Goal: Transaction & Acquisition: Obtain resource

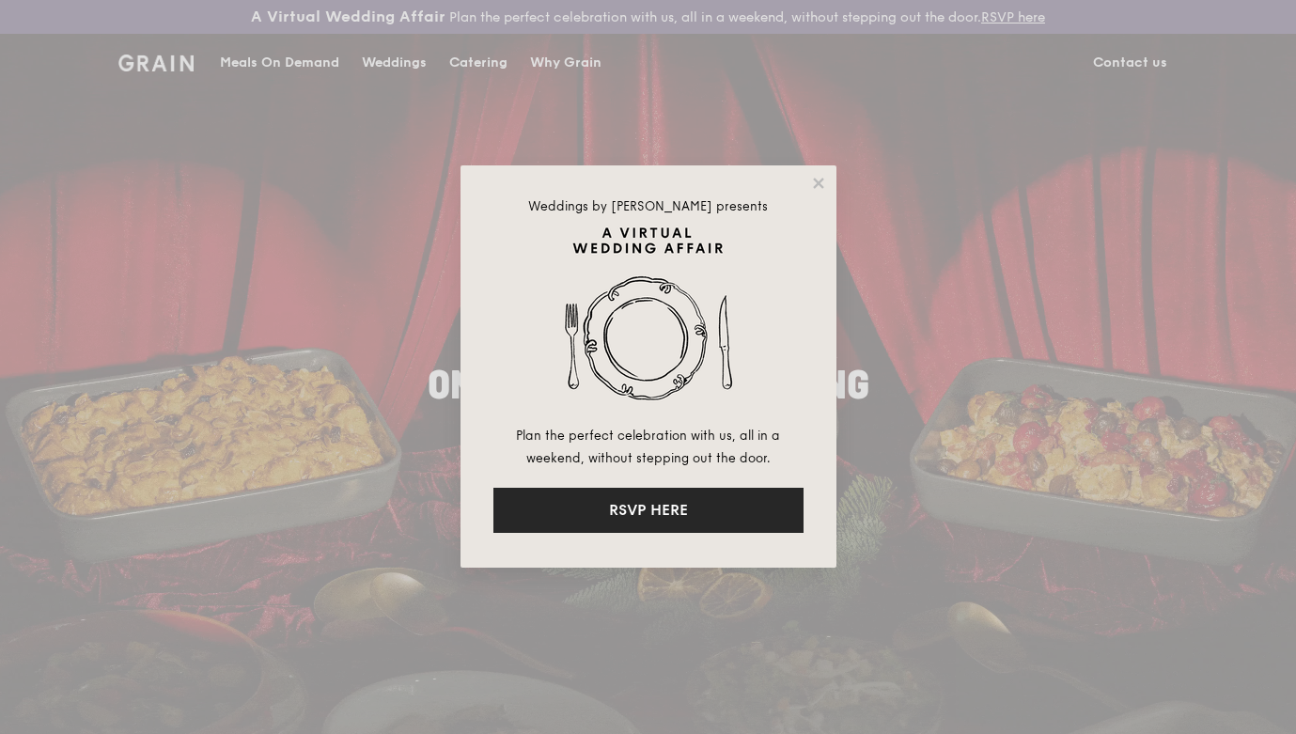
click at [691, 493] on button "RSVP HERE" at bounding box center [648, 510] width 310 height 45
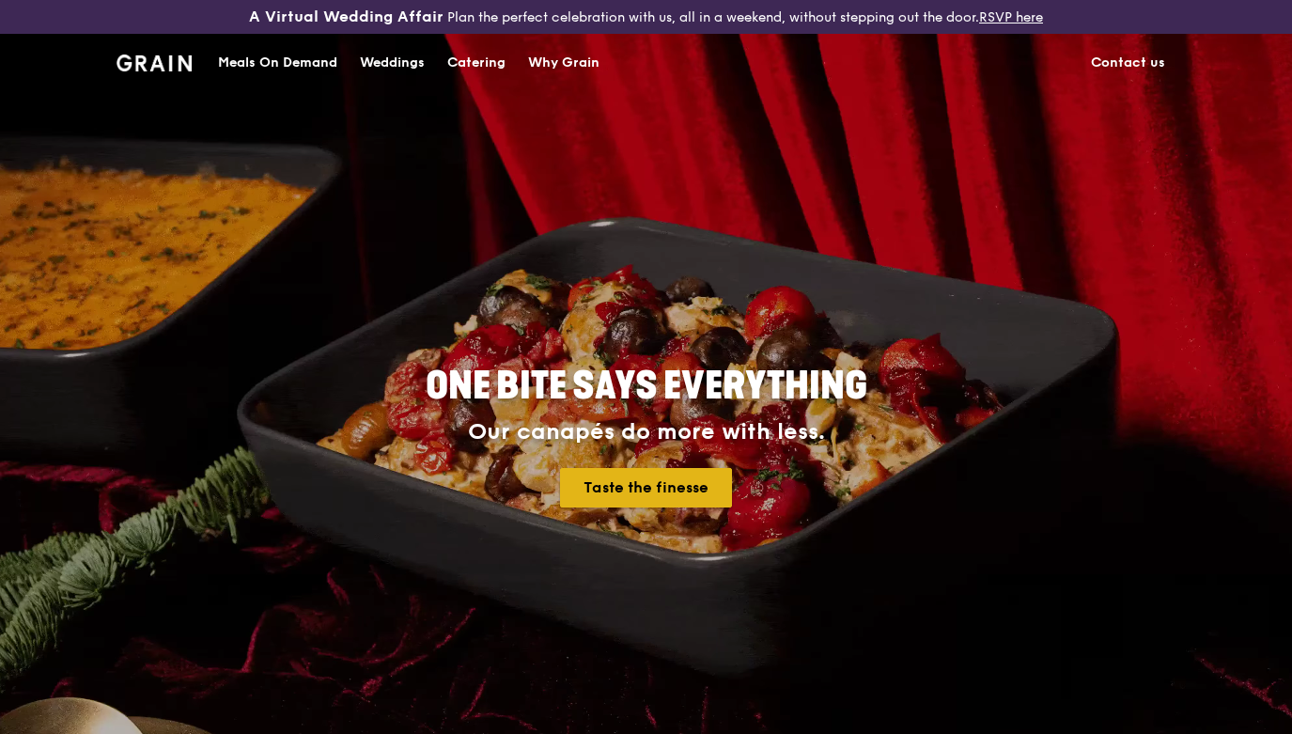
click at [632, 491] on link "Taste the finesse" at bounding box center [646, 487] width 172 height 39
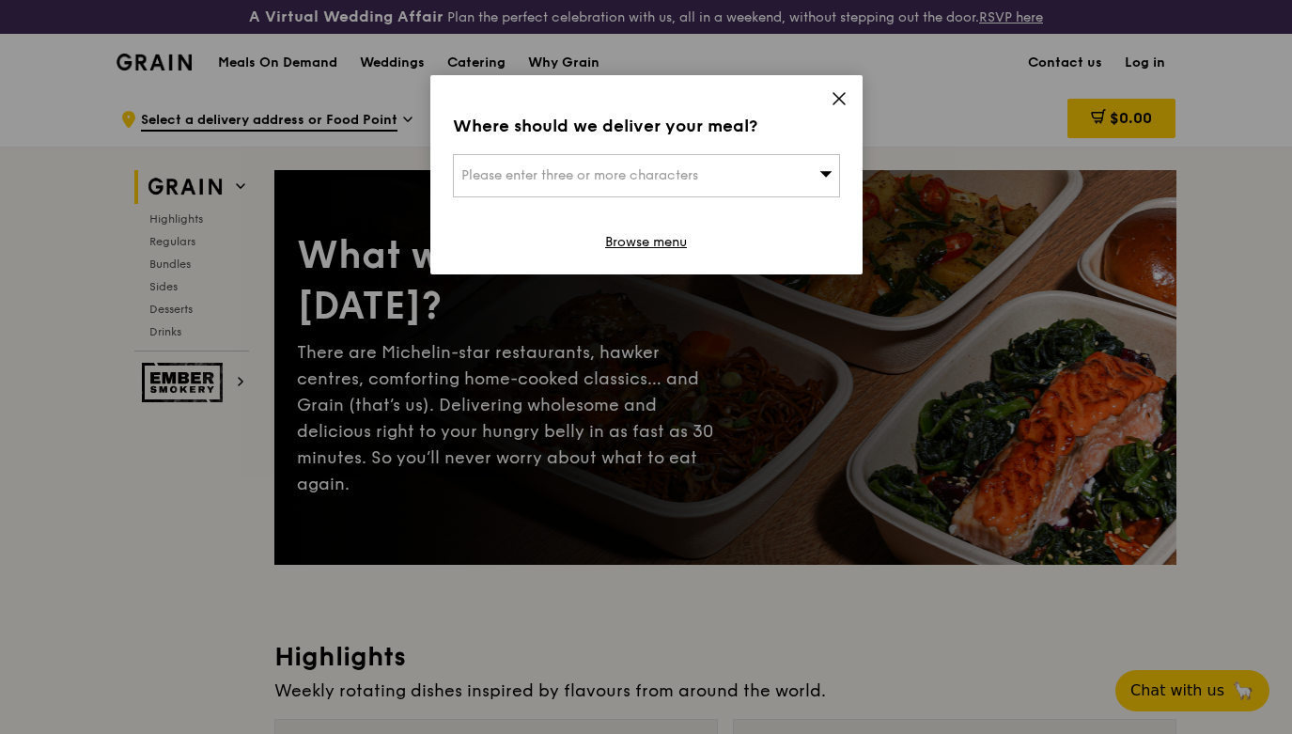
click at [835, 100] on icon at bounding box center [839, 98] width 11 height 11
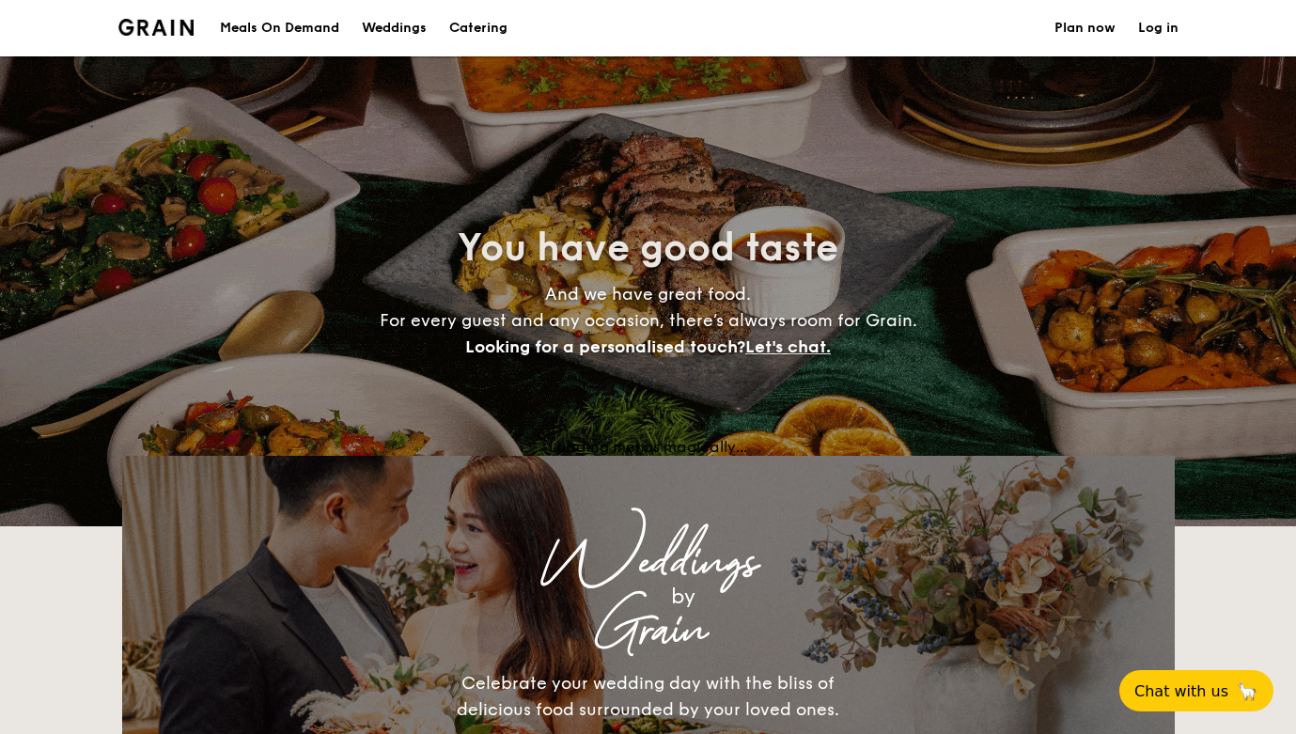
select select
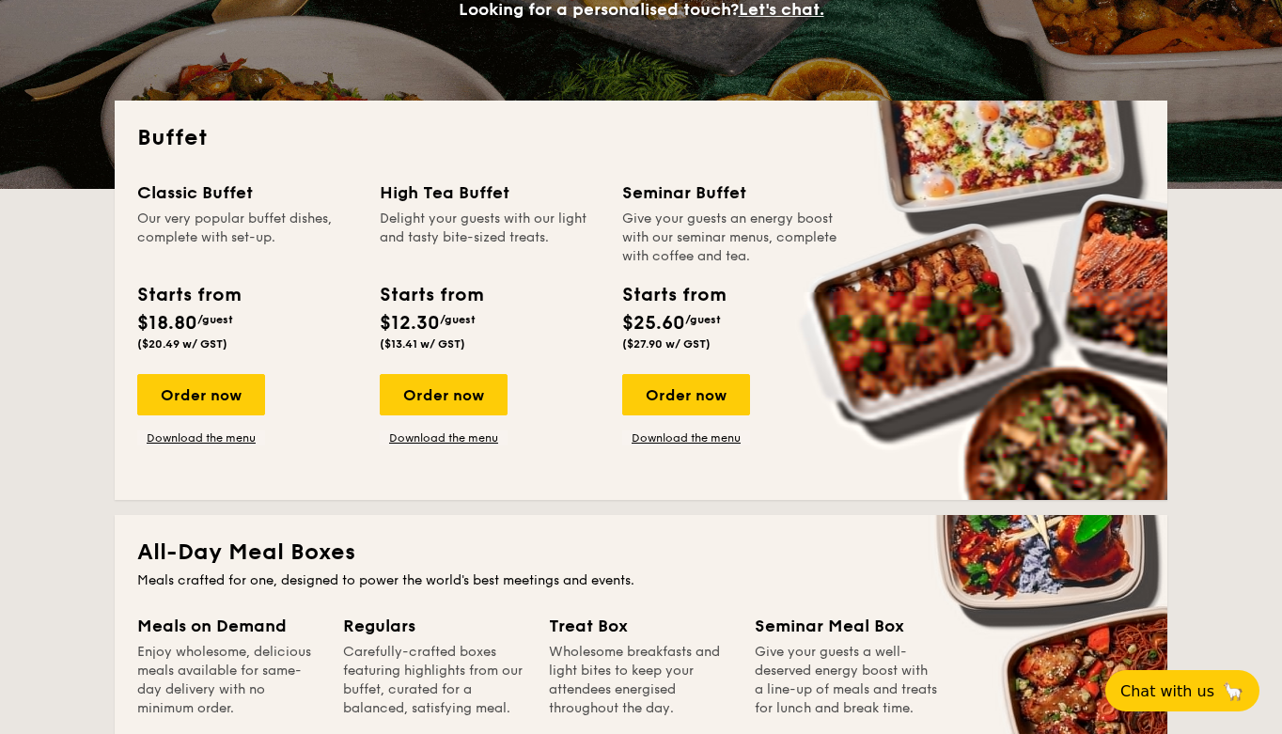
scroll to position [376, 0]
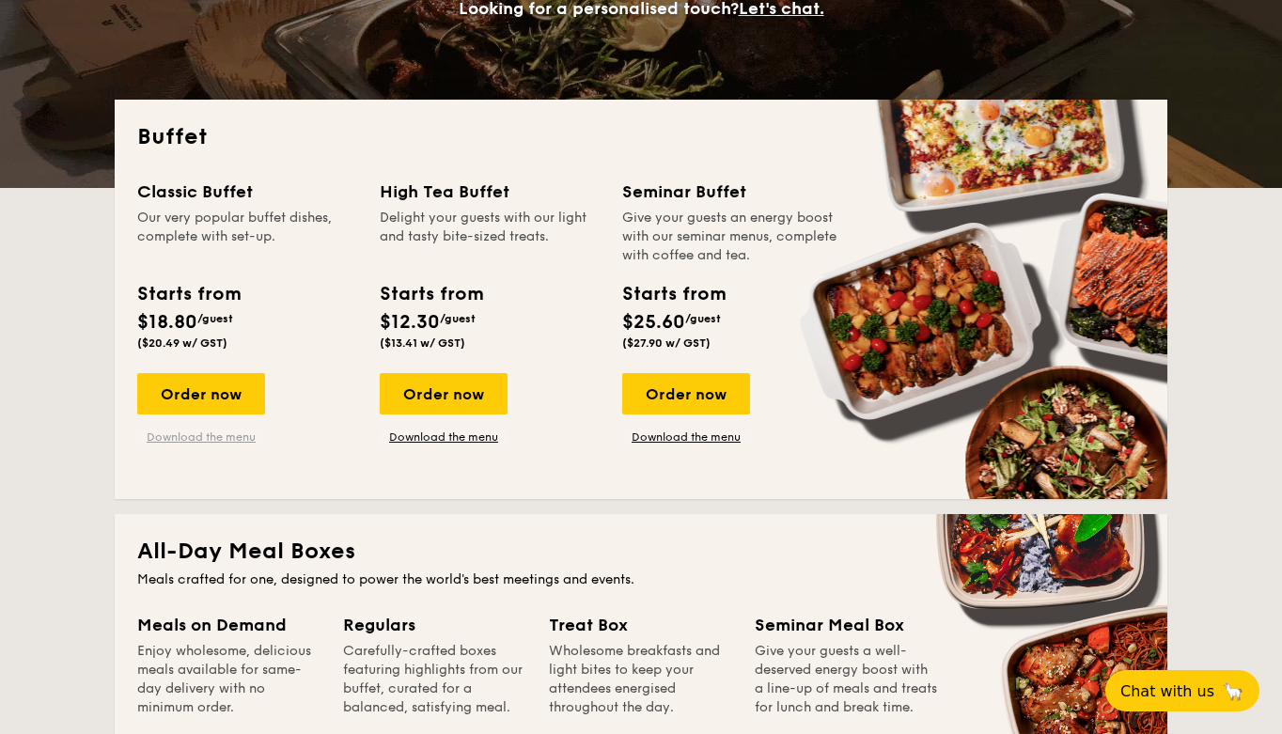
click at [201, 433] on link "Download the menu" at bounding box center [201, 436] width 128 height 15
